Goal: Complete application form: Complete application form

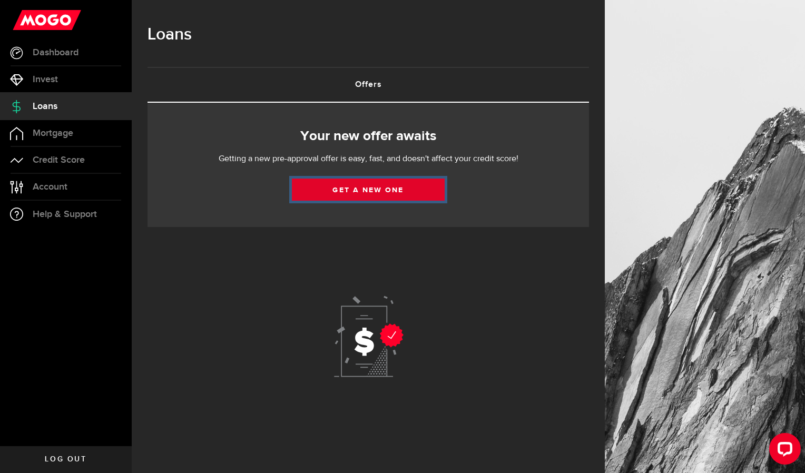
click at [358, 191] on link "Get a new one" at bounding box center [368, 190] width 153 height 22
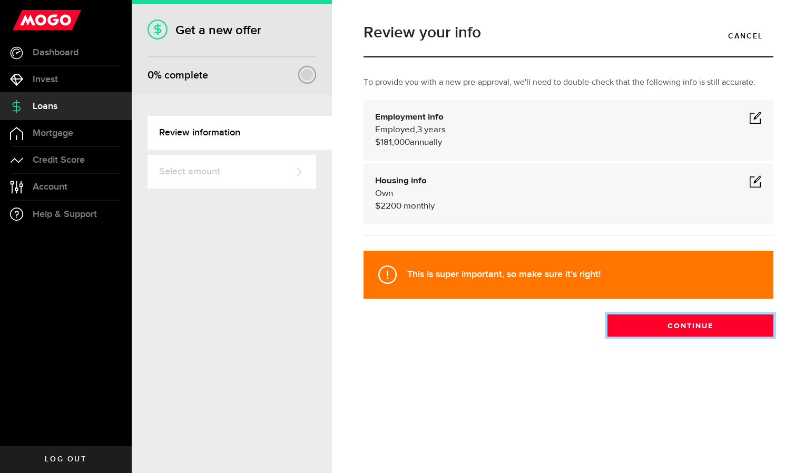
drag, startPoint x: 666, startPoint y: 322, endPoint x: 627, endPoint y: 327, distance: 39.8
click at [627, 327] on button "Continue" at bounding box center [690, 325] width 166 height 22
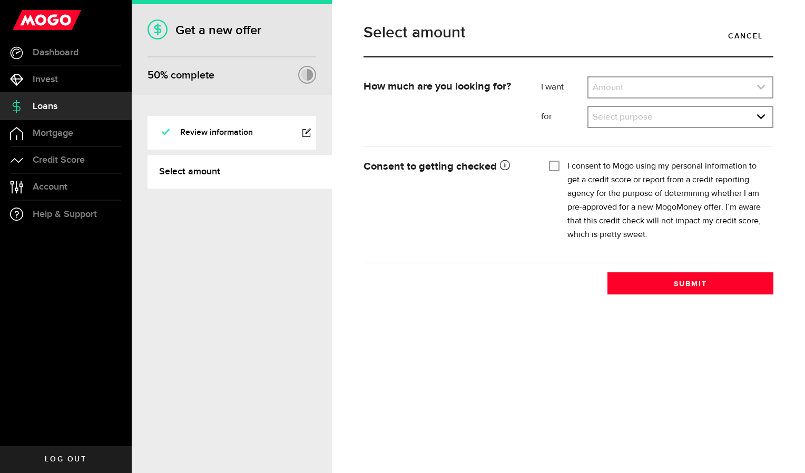
click at [666, 91] on link "expand select" at bounding box center [680, 87] width 184 height 20
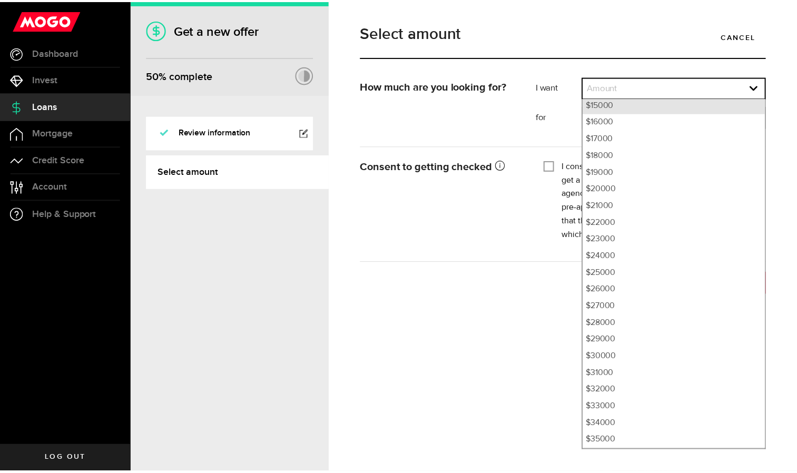
scroll to position [270, 0]
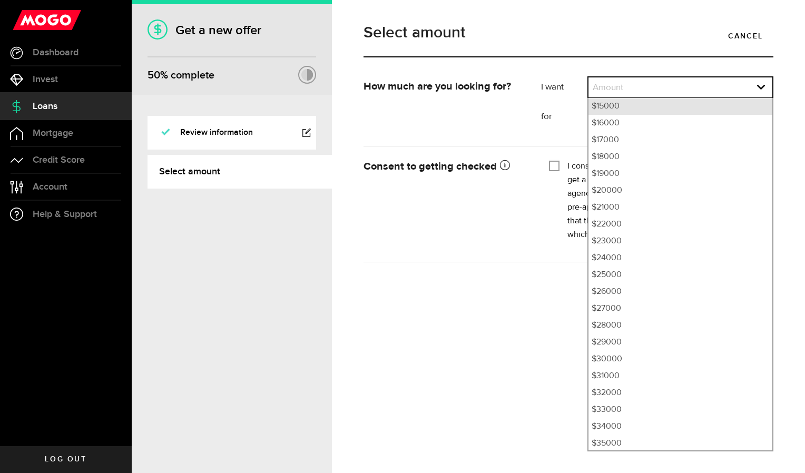
click at [605, 109] on li "$15000" at bounding box center [680, 106] width 184 height 17
select select "15000"
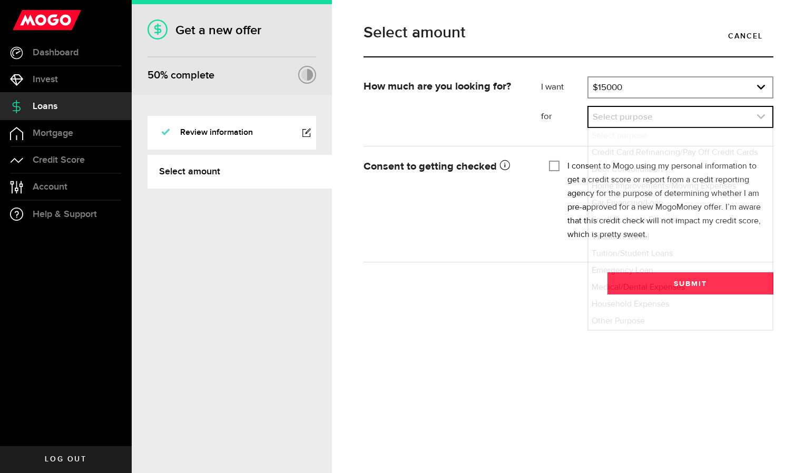
click at [636, 118] on link "expand select" at bounding box center [680, 117] width 184 height 20
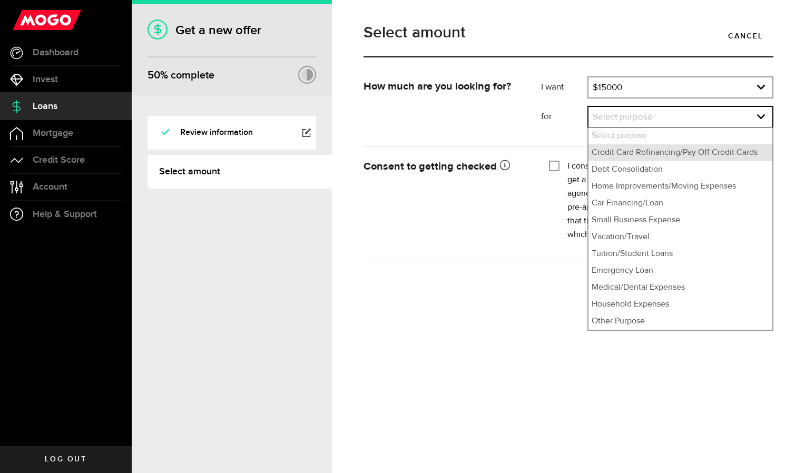
click at [628, 153] on li "Credit Card Refinancing/Pay Off Credit Cards" at bounding box center [680, 152] width 184 height 17
select select "Credit Card Refinancing/Pay Off Credit Cards"
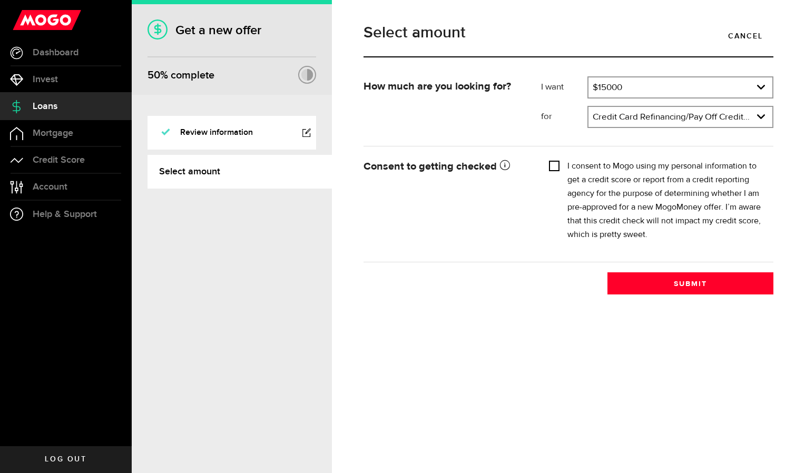
click at [555, 164] on input "I consent to Mogo using my personal information to get a credit score or report…" at bounding box center [554, 165] width 11 height 11
checkbox input "true"
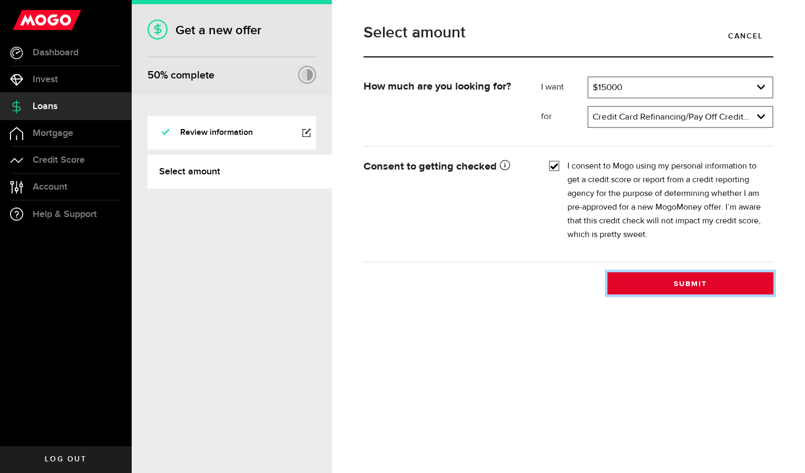
click at [648, 280] on button "Submit" at bounding box center [690, 283] width 166 height 22
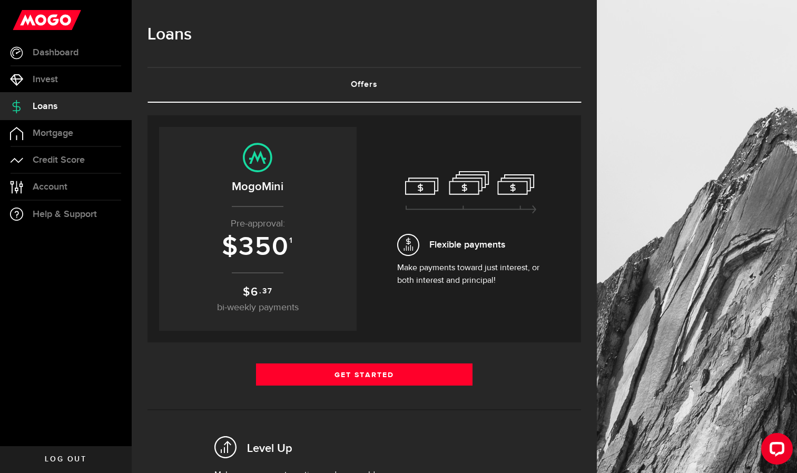
click at [65, 456] on span "Log out" at bounding box center [66, 459] width 42 height 7
